Goal: Information Seeking & Learning: Check status

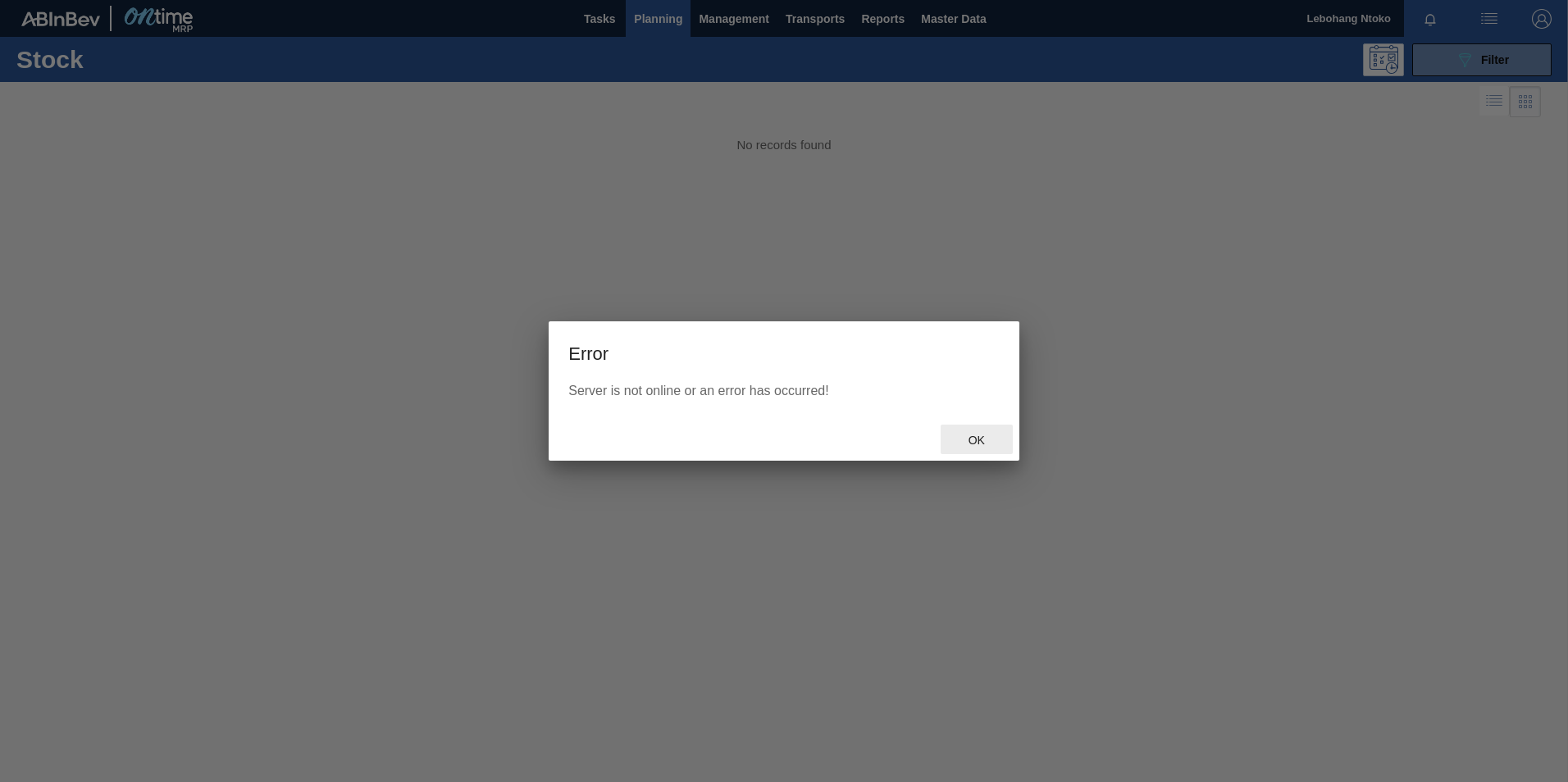
click at [970, 442] on span "Ok" at bounding box center [976, 440] width 42 height 13
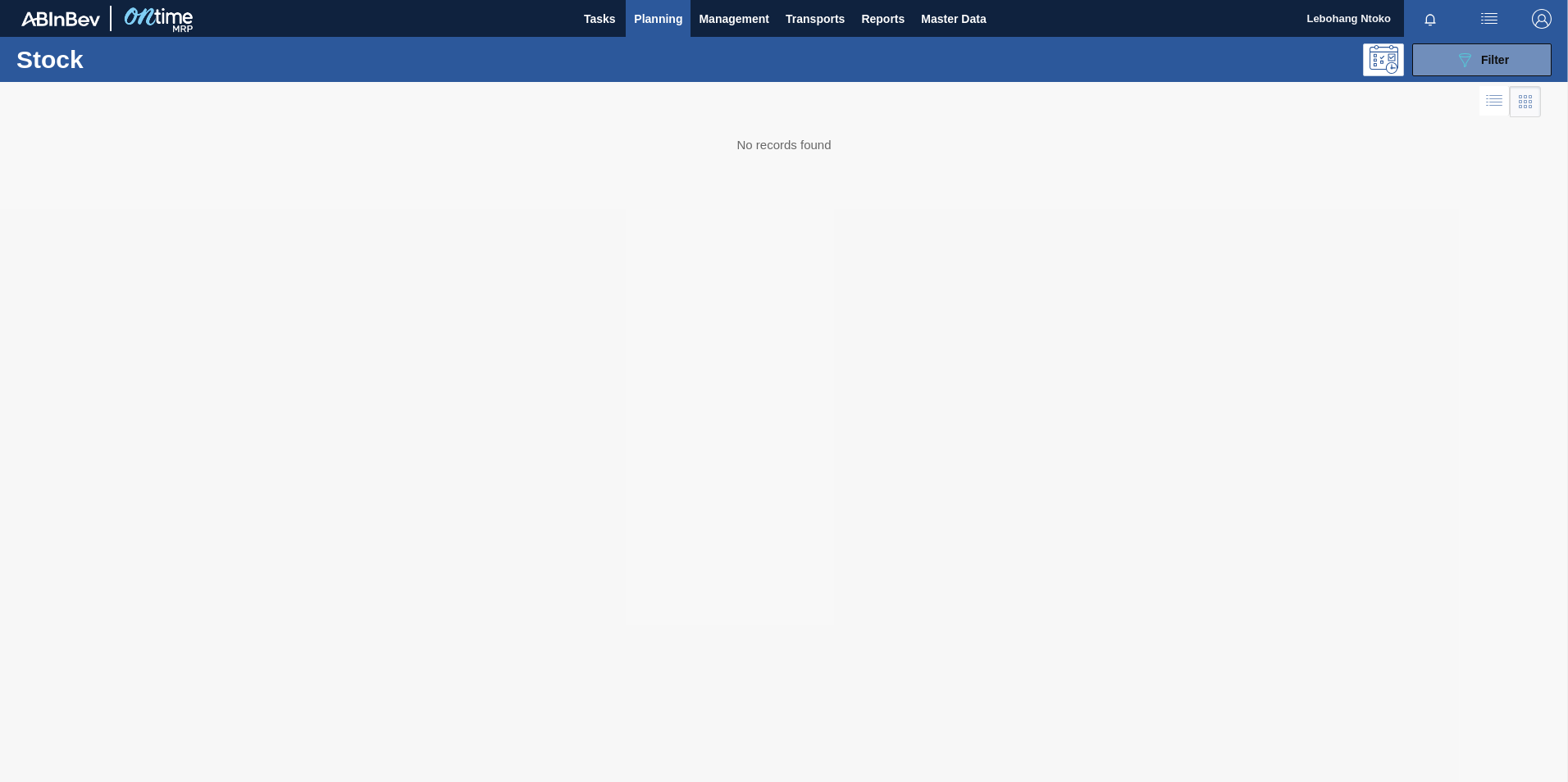
click at [672, 0] on body "Tasks Planning Management Transports Reports Master Data Lebohang [PERSON_NAME]…" at bounding box center [784, 0] width 1568 height 0
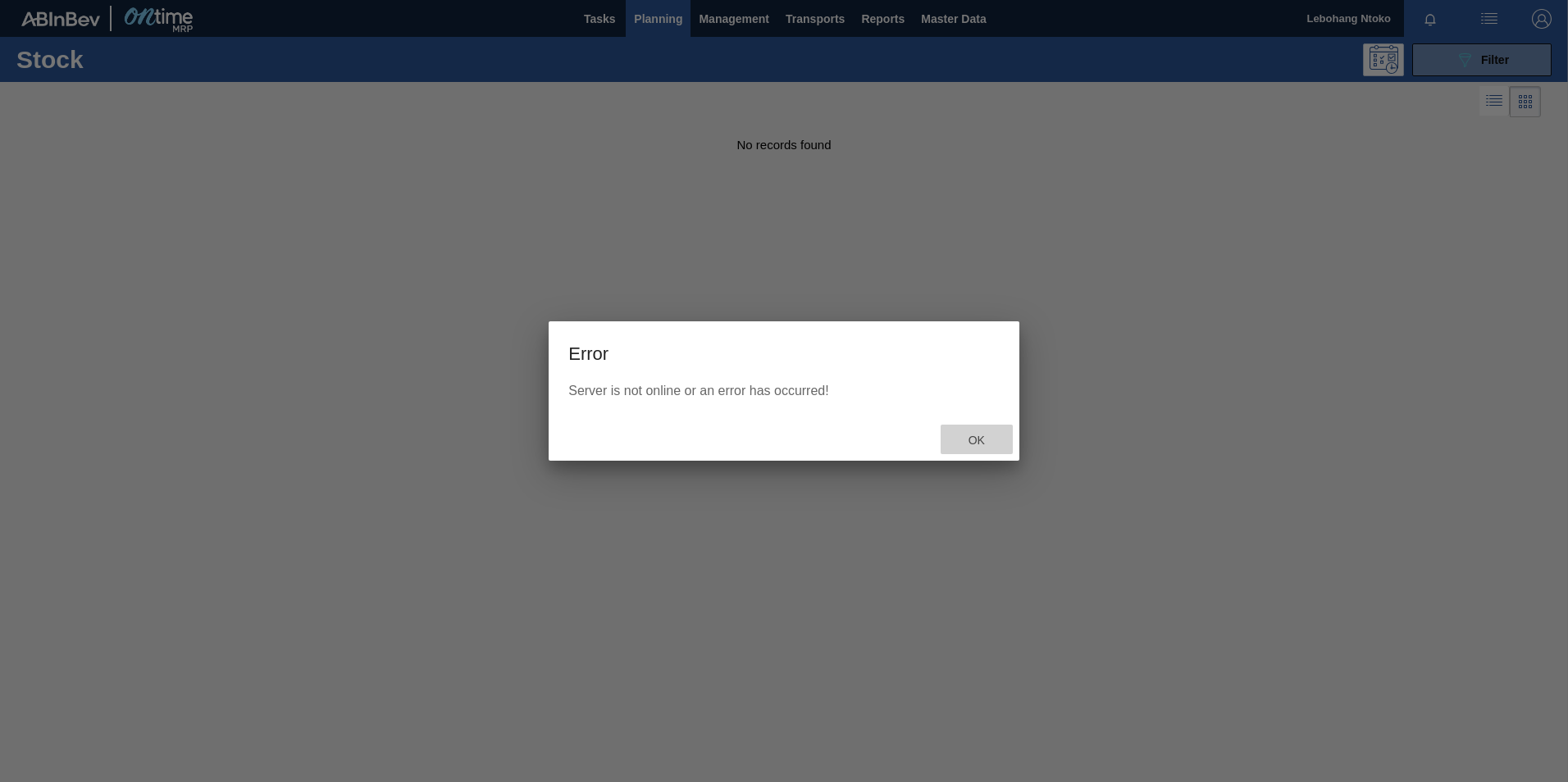
click at [978, 436] on span "Ok" at bounding box center [976, 440] width 42 height 13
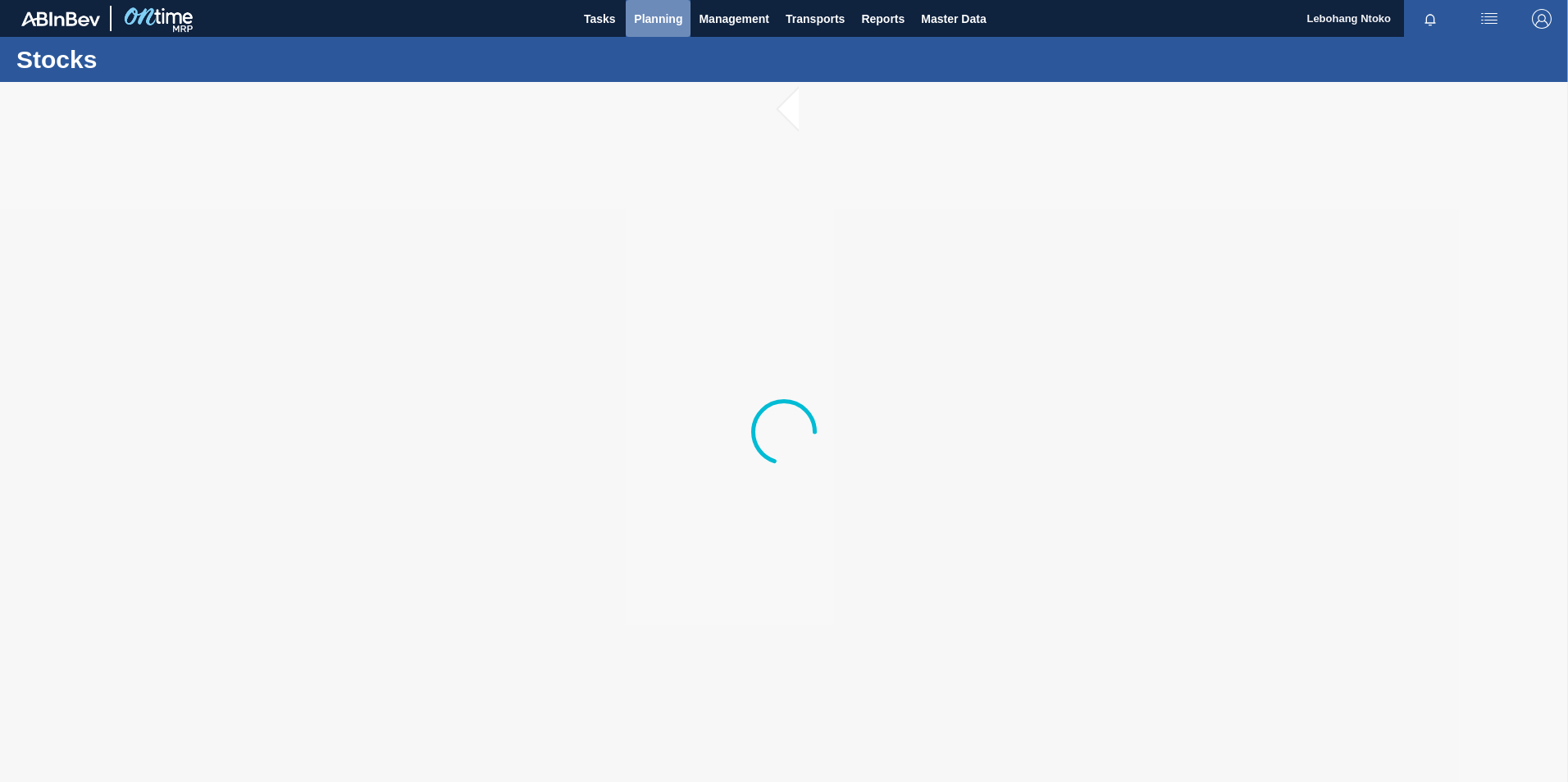
click at [656, 24] on span "Planning" at bounding box center [658, 19] width 48 height 20
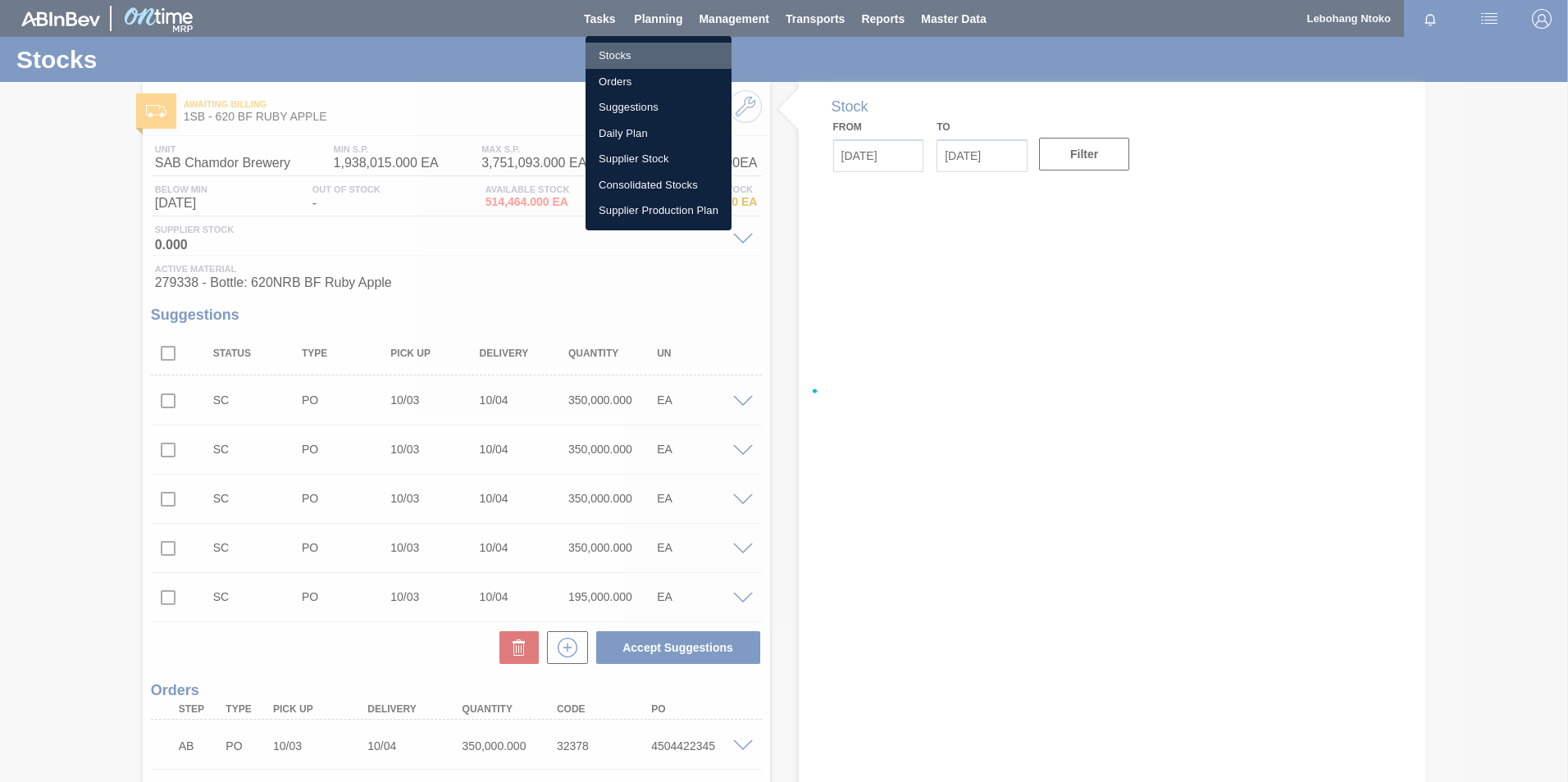
click at [608, 54] on li "Stocks" at bounding box center [658, 56] width 146 height 27
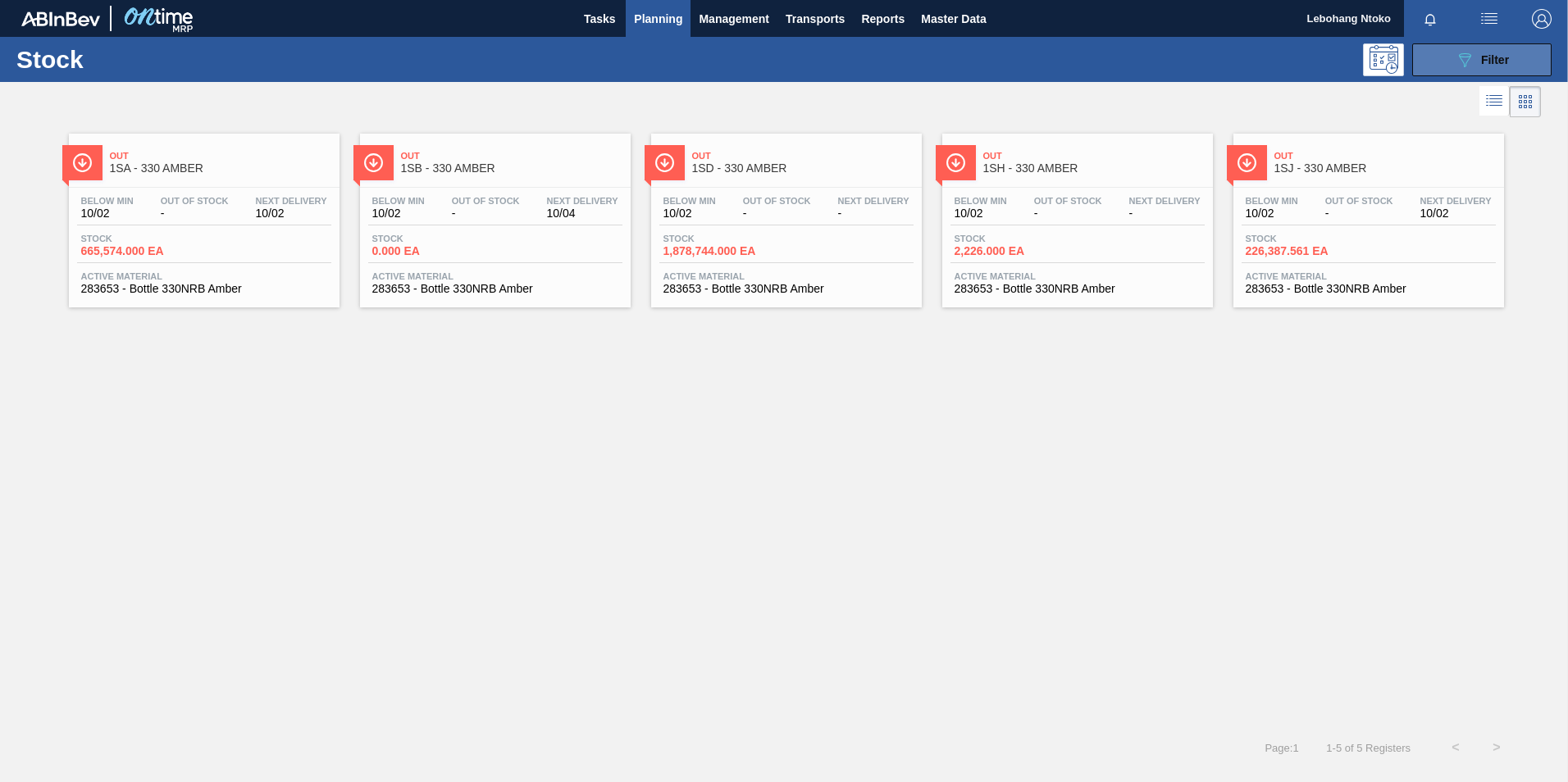
click at [1495, 53] on span "Filter" at bounding box center [1496, 60] width 28 height 13
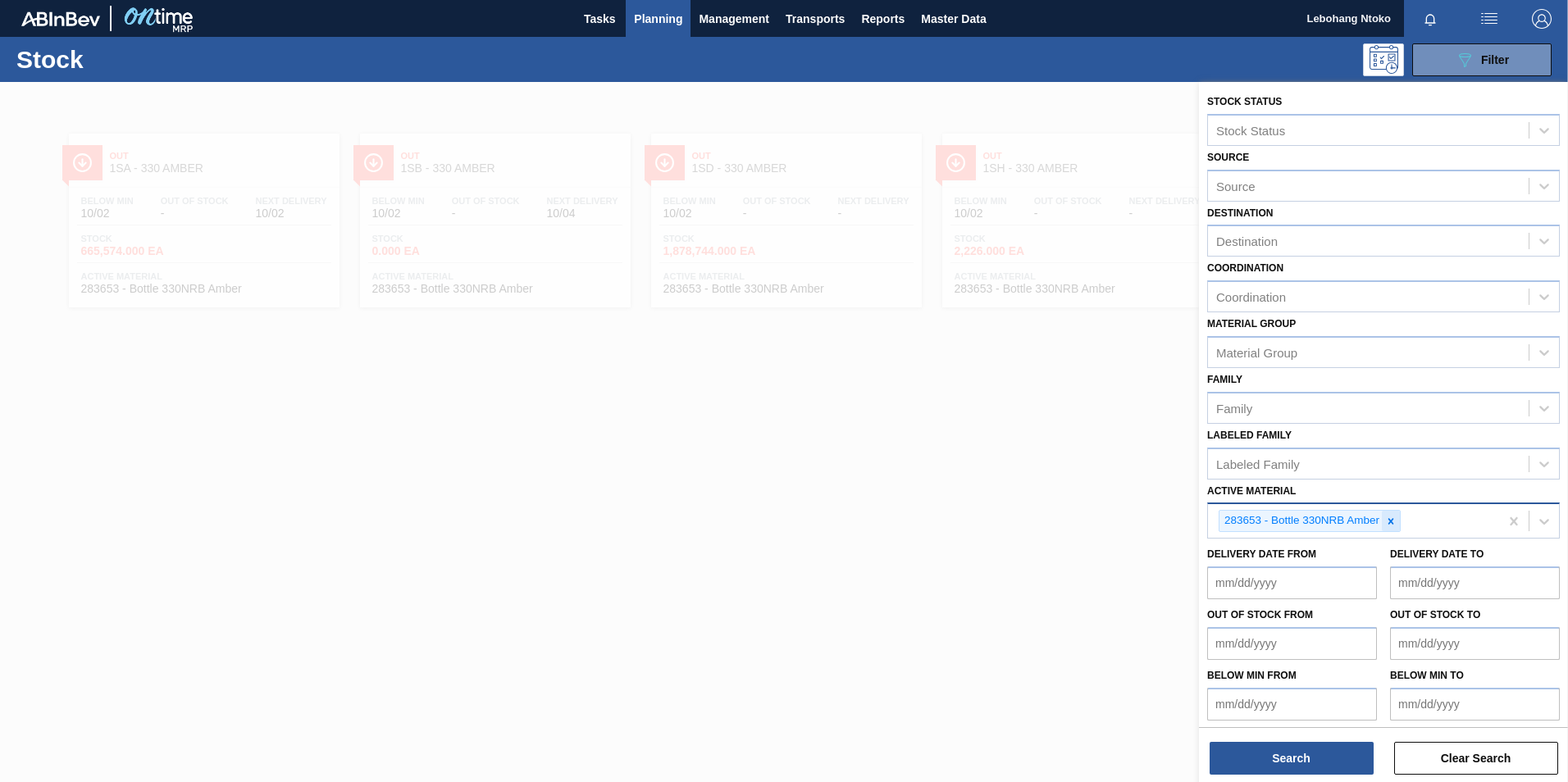
click at [1387, 518] on icon at bounding box center [1391, 522] width 12 height 12
click at [1387, 518] on div "283653 - Bottle 330NRB Amber" at bounding box center [1354, 521] width 291 height 33
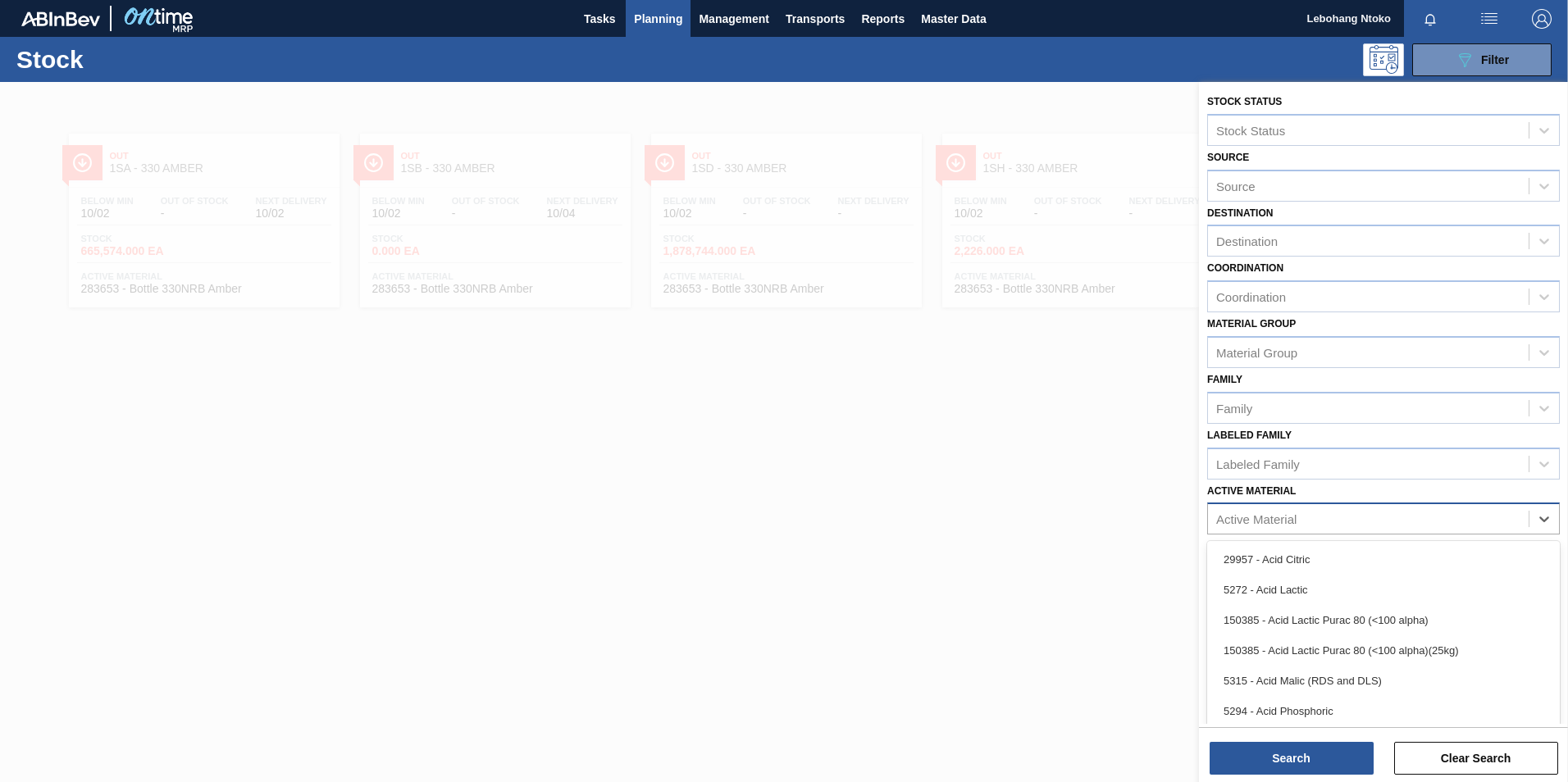
paste Material "283652"
type Material "283652"
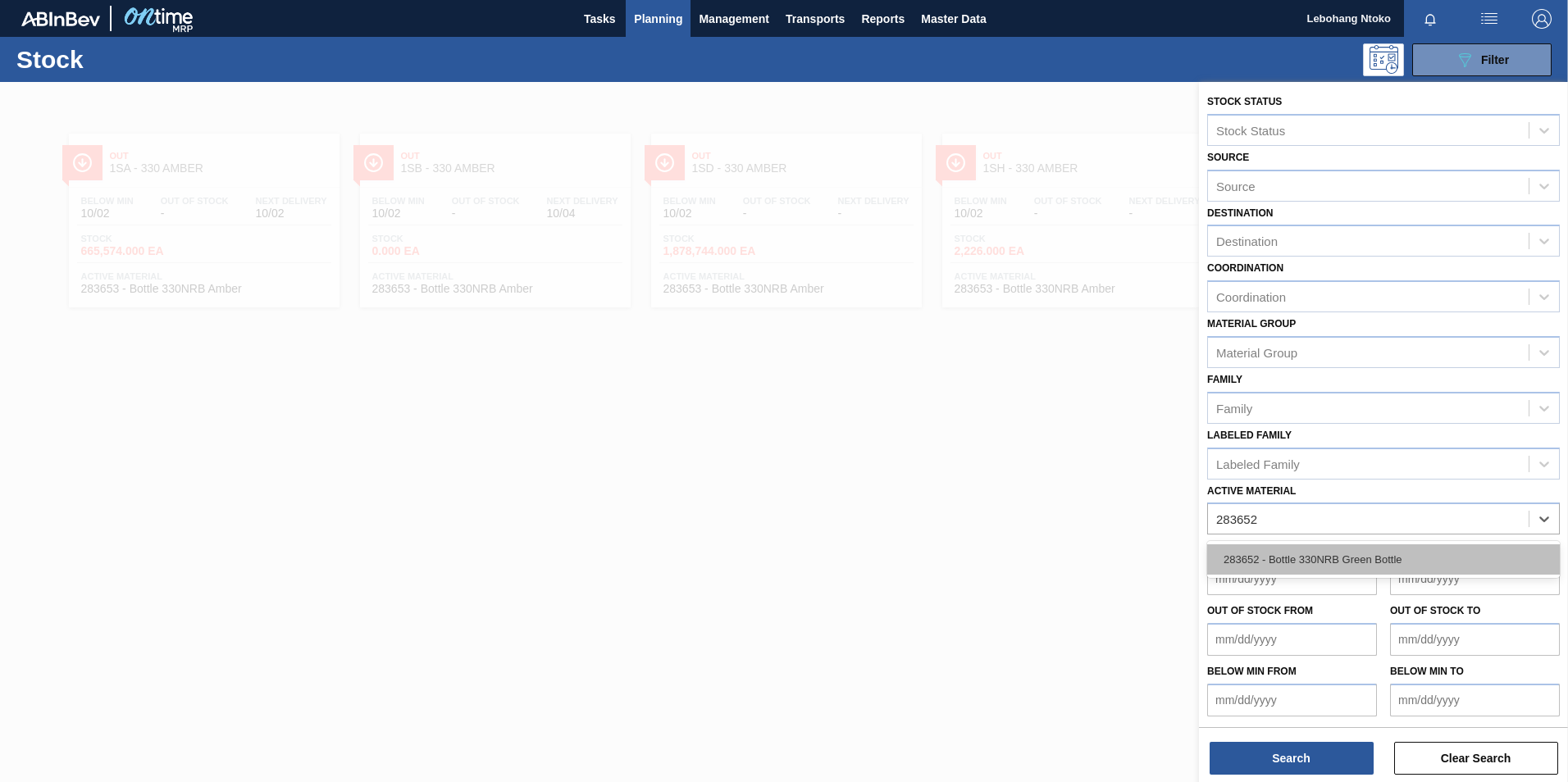
click at [1371, 567] on div "283652 - Bottle 330NRB Green Bottle" at bounding box center [1384, 559] width 353 height 30
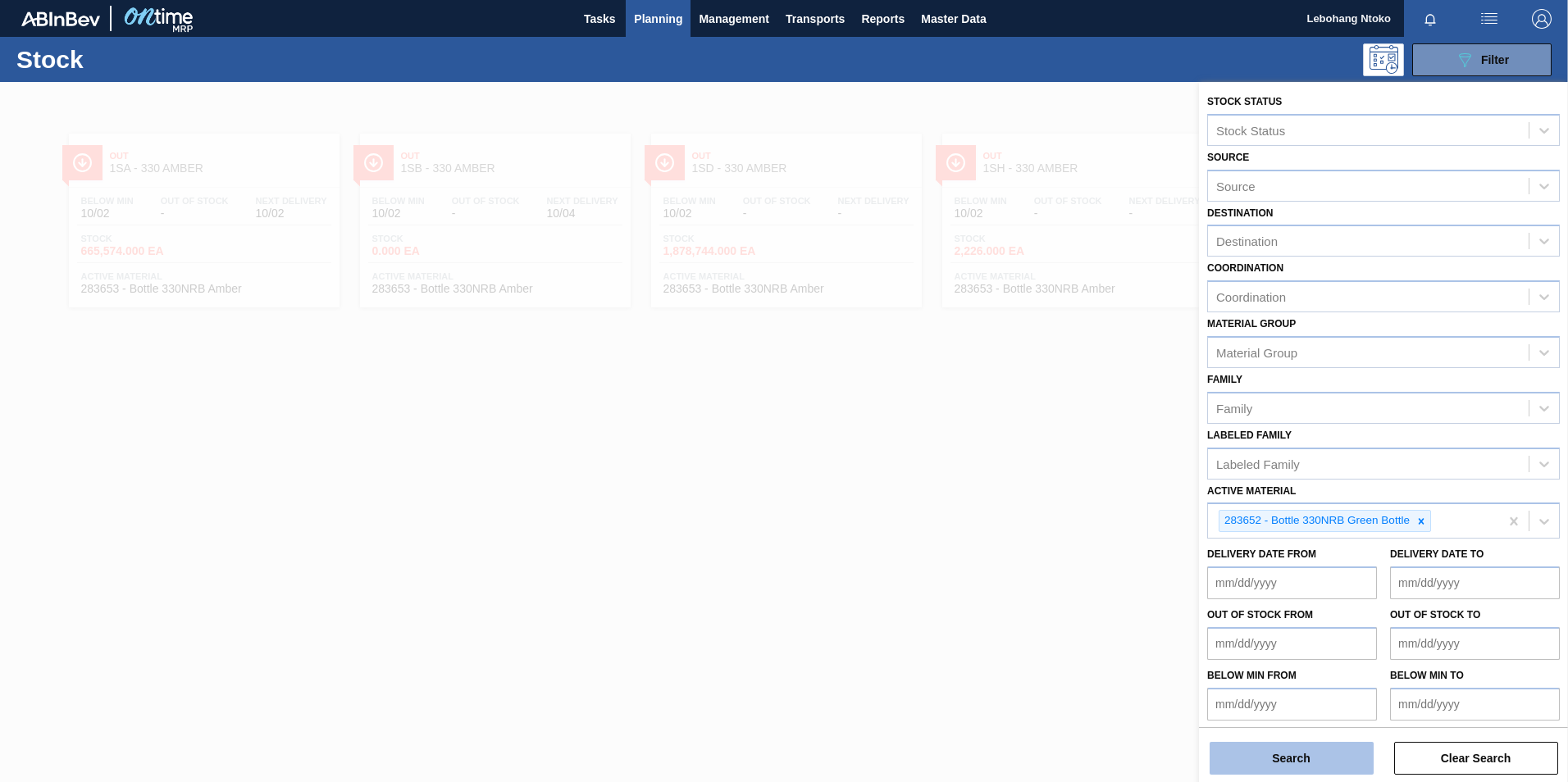
click at [1312, 755] on button "Search" at bounding box center [1292, 758] width 164 height 32
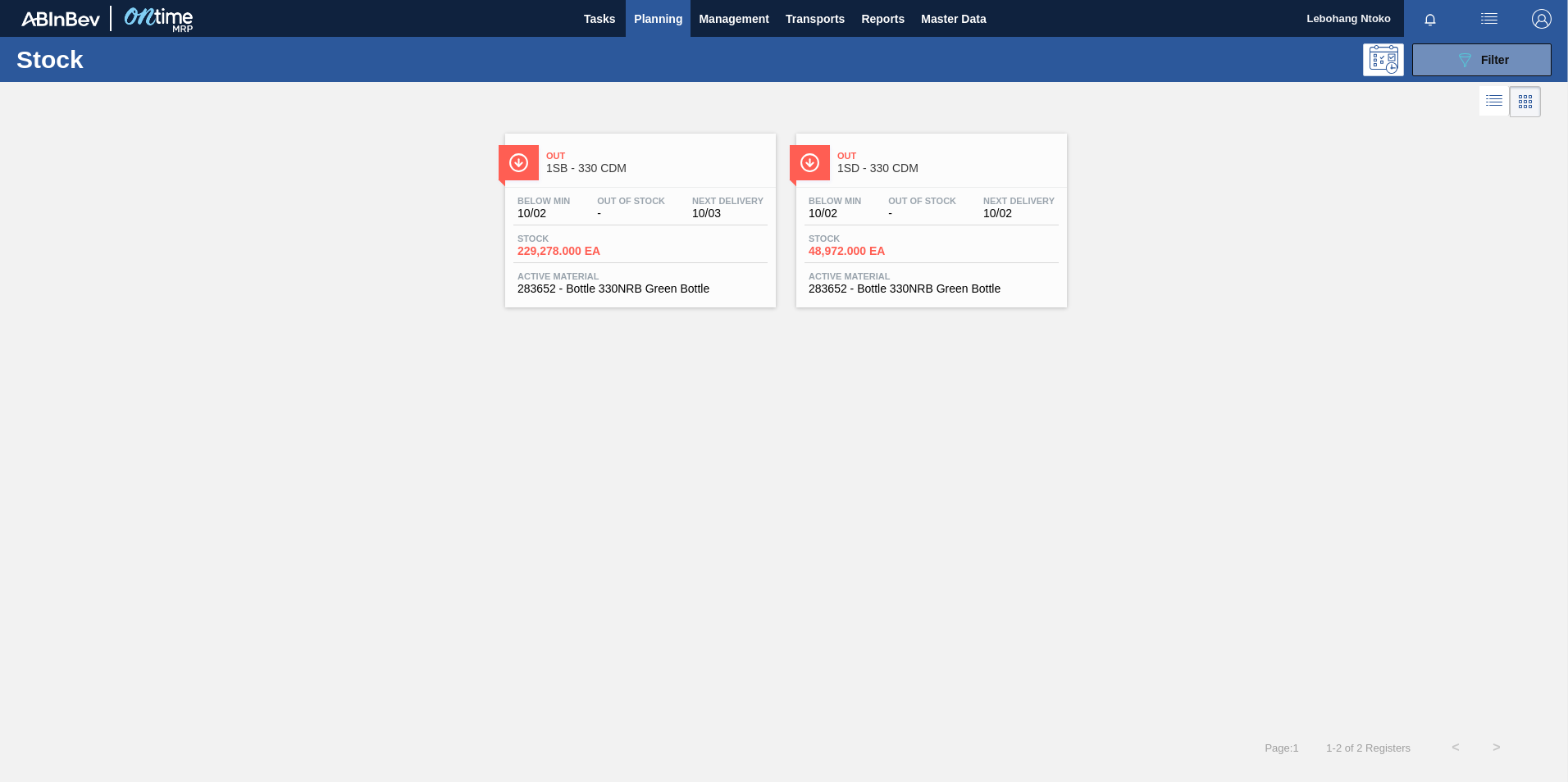
click at [627, 206] on div "Out Of Stock -" at bounding box center [631, 208] width 77 height 24
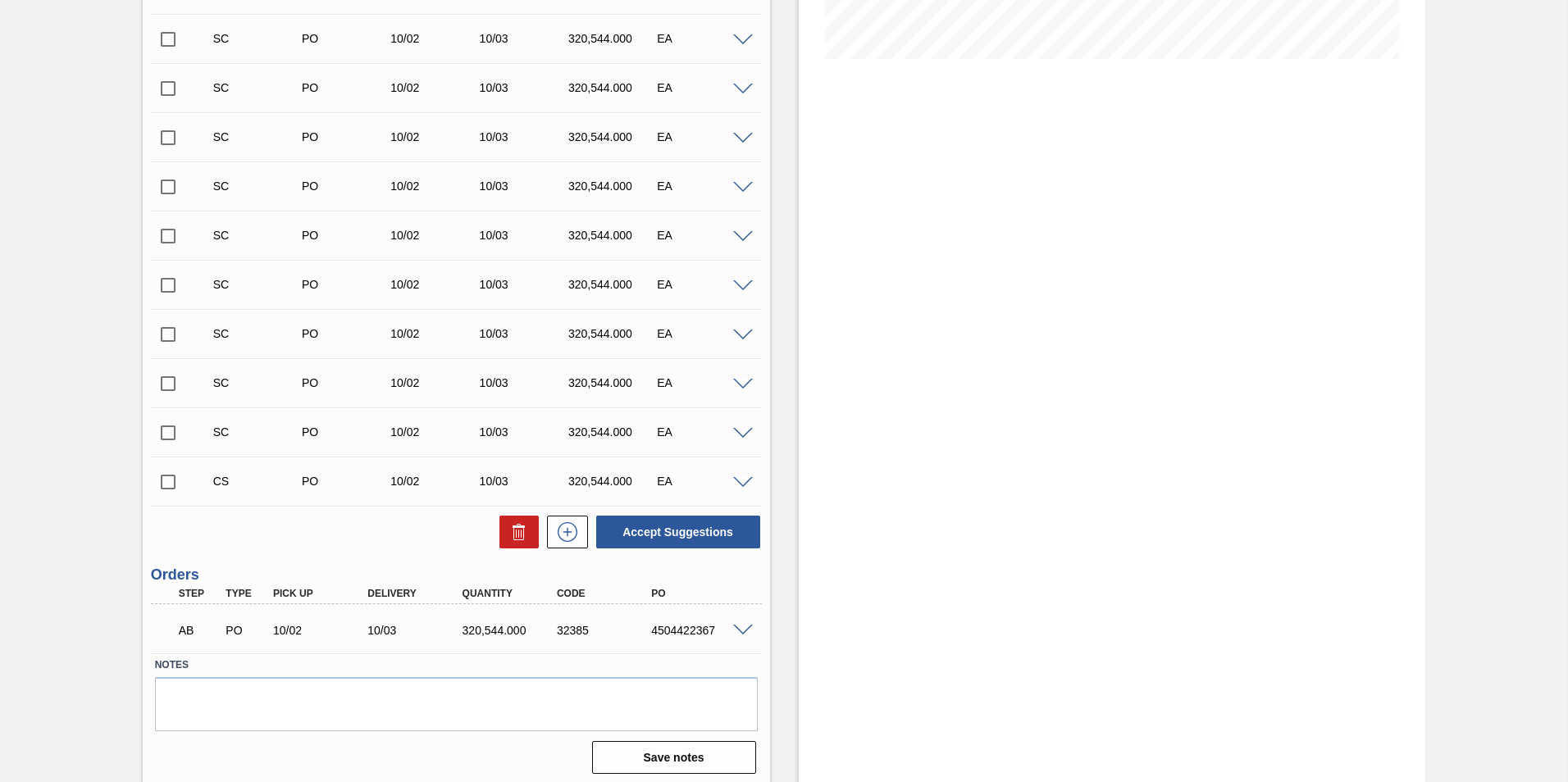
scroll to position [426, 0]
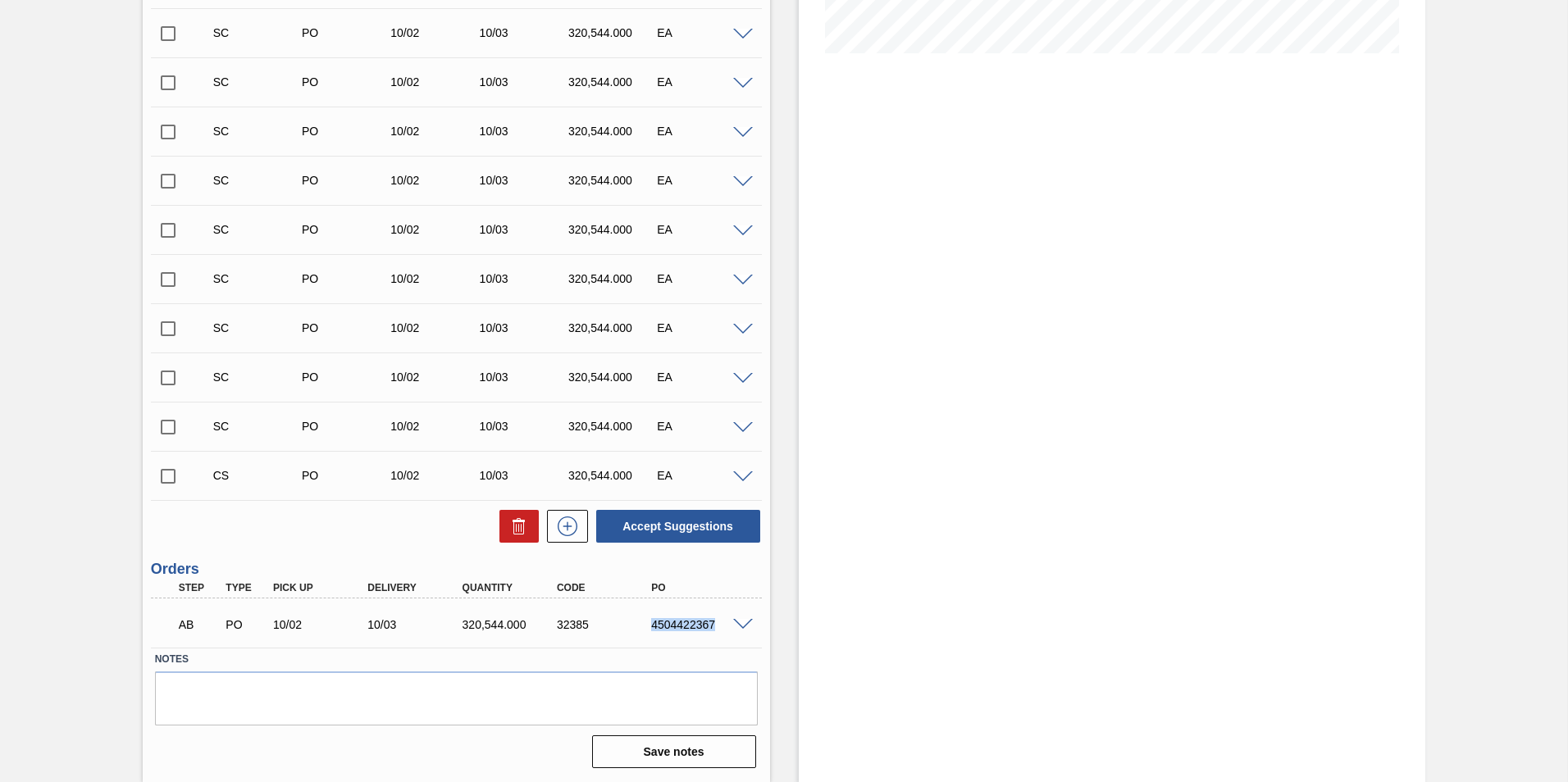
drag, startPoint x: 649, startPoint y: 625, endPoint x: 726, endPoint y: 624, distance: 77.0
click at [726, 624] on div "4504422367" at bounding box center [700, 625] width 106 height 13
copy div "4504422367"
